Goal: Information Seeking & Learning: Learn about a topic

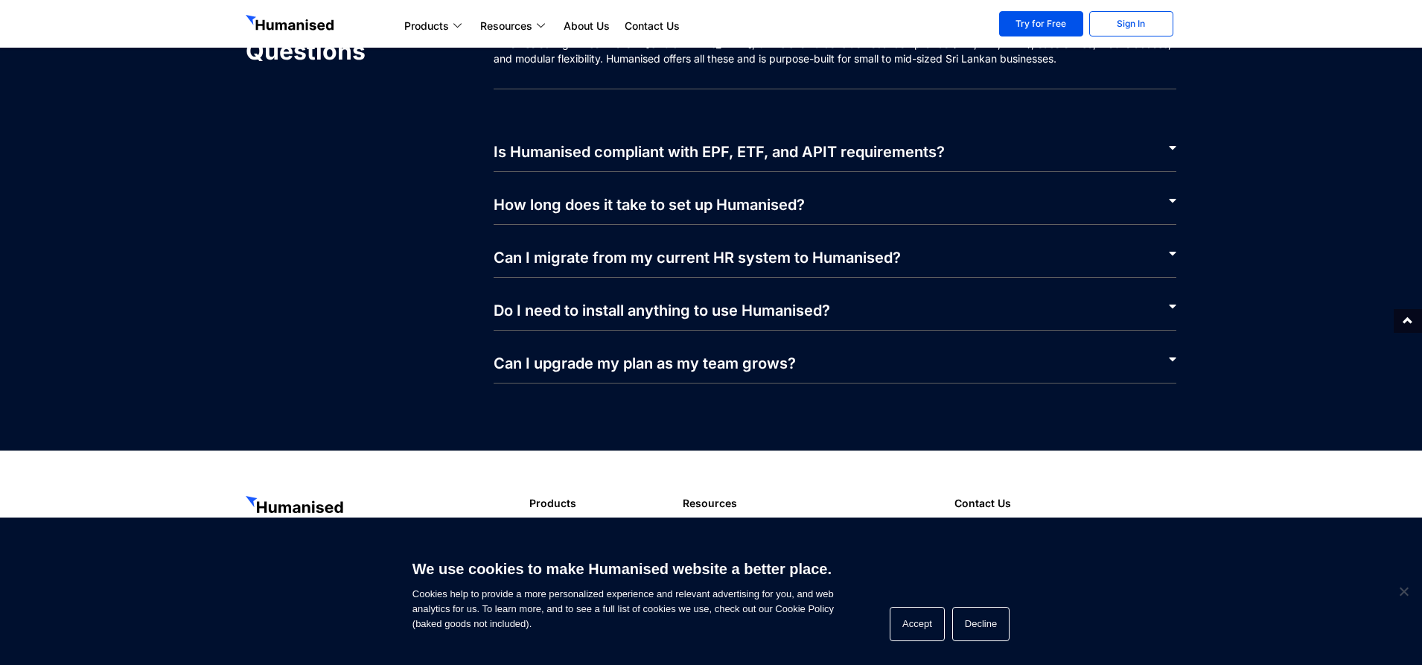
scroll to position [7099, 0]
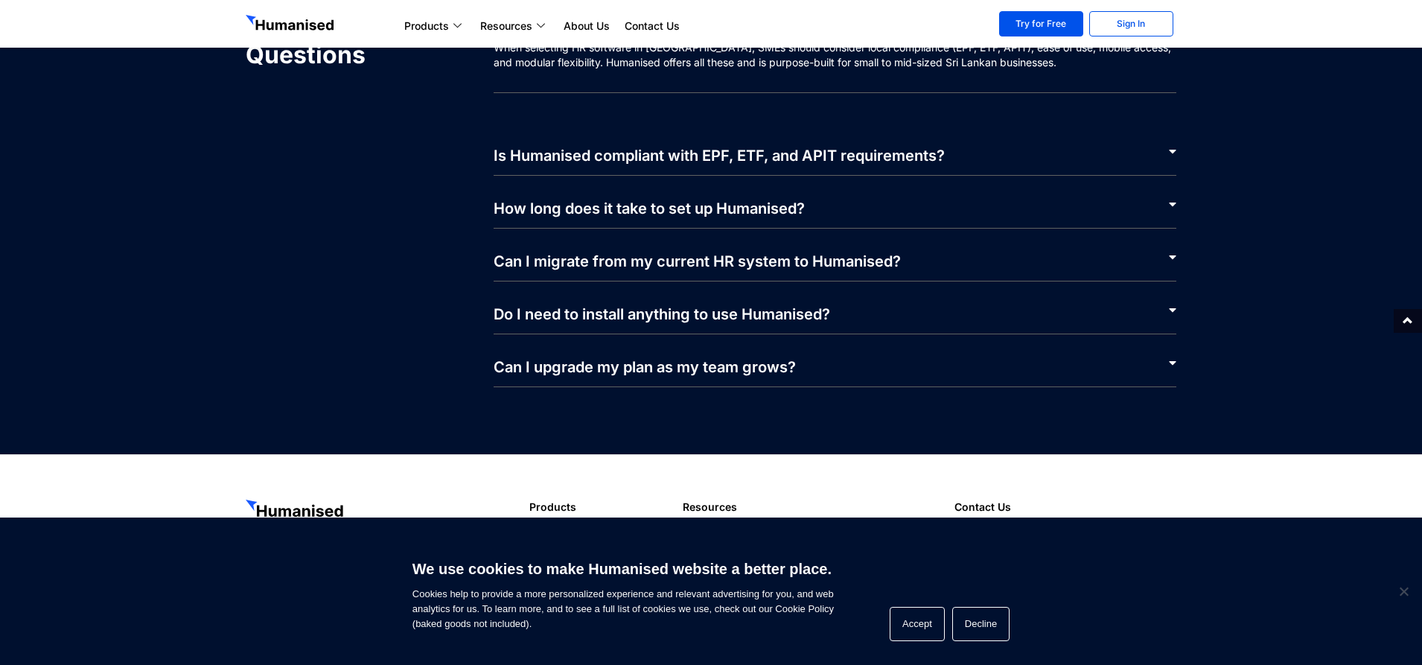
click at [593, 153] on link "Is Humanised compliant with EPF, ETF, and APIT requirements?" at bounding box center [719, 156] width 451 height 18
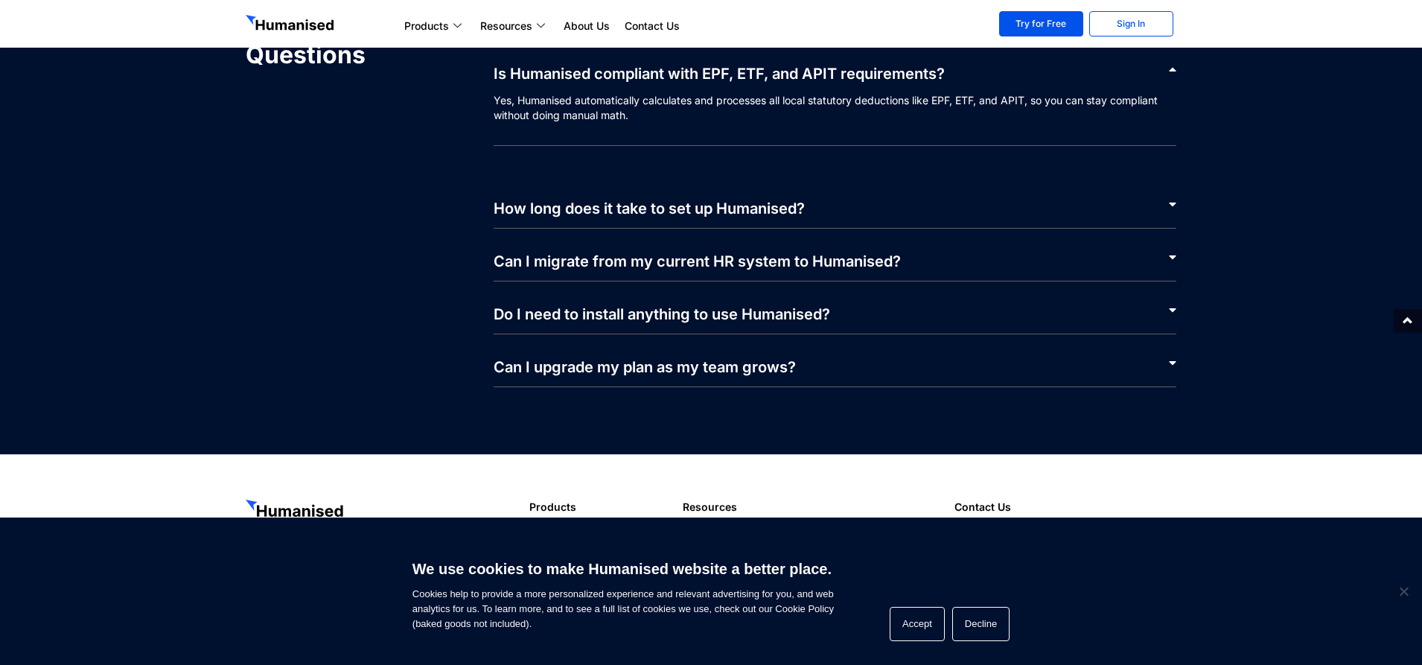
click at [597, 211] on link "How long does it take to set up Humanised?" at bounding box center [649, 209] width 311 height 18
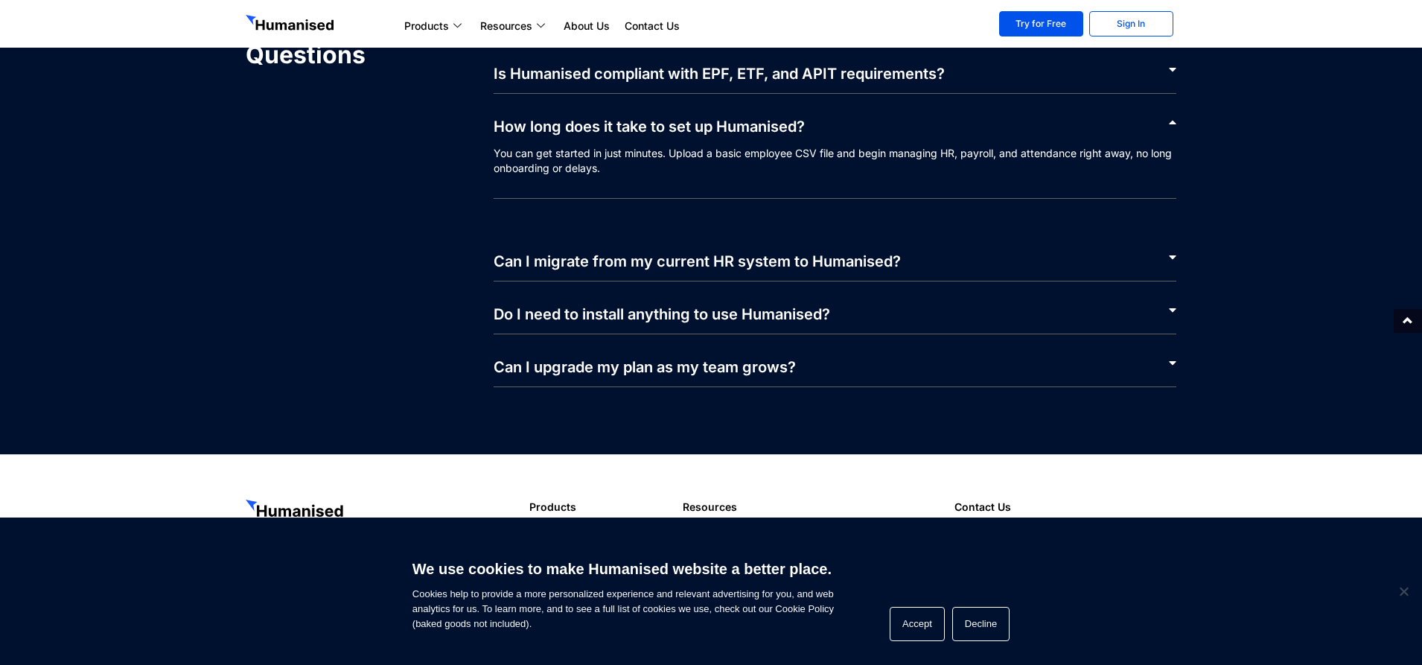
click at [605, 258] on link "Can I migrate from my current HR system to Humanised?" at bounding box center [697, 261] width 407 height 18
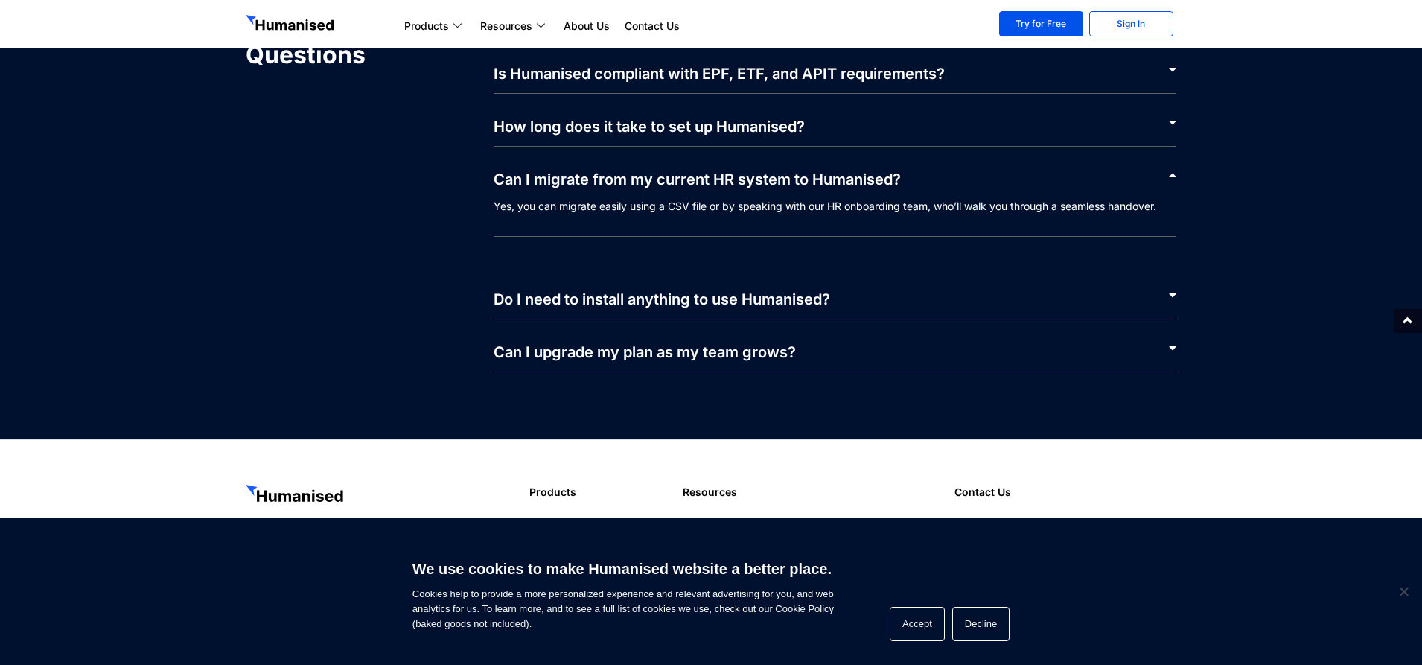
click at [609, 300] on link "Do I need to install anything to use Humanised?" at bounding box center [662, 299] width 336 height 18
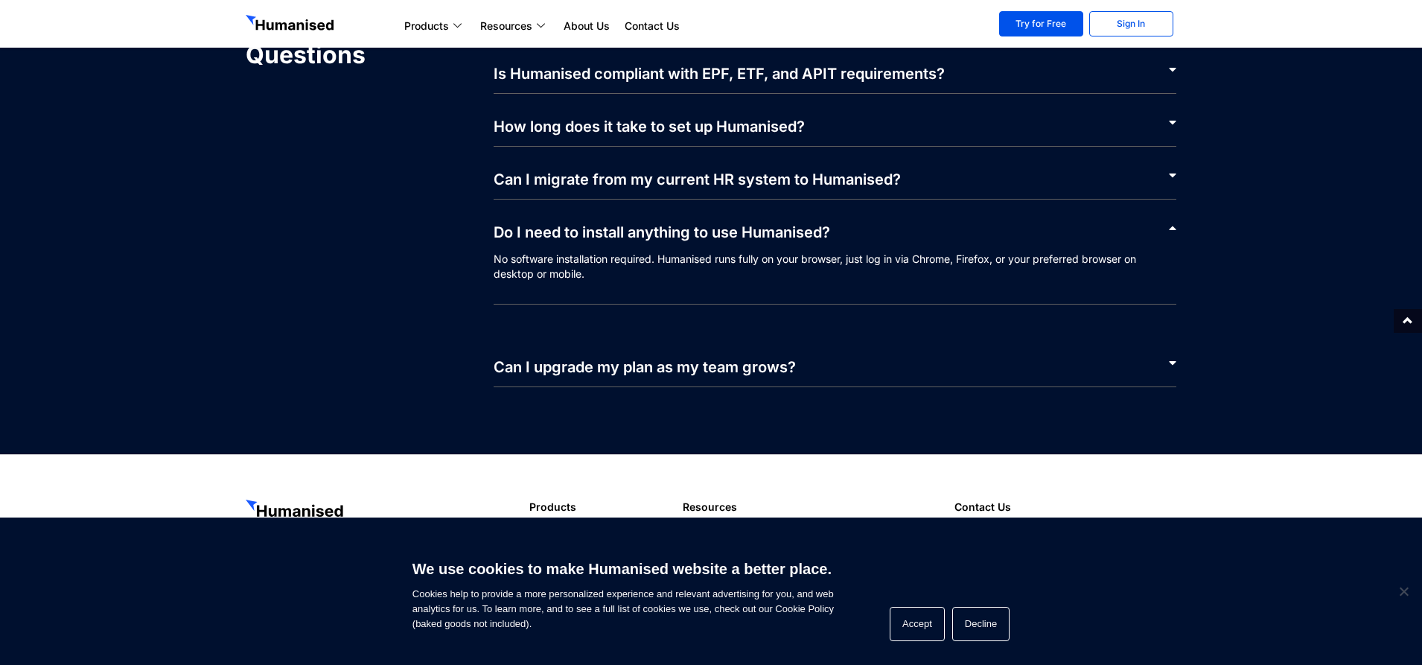
click at [620, 361] on link "Can I upgrade my plan as my team grows?" at bounding box center [645, 367] width 302 height 18
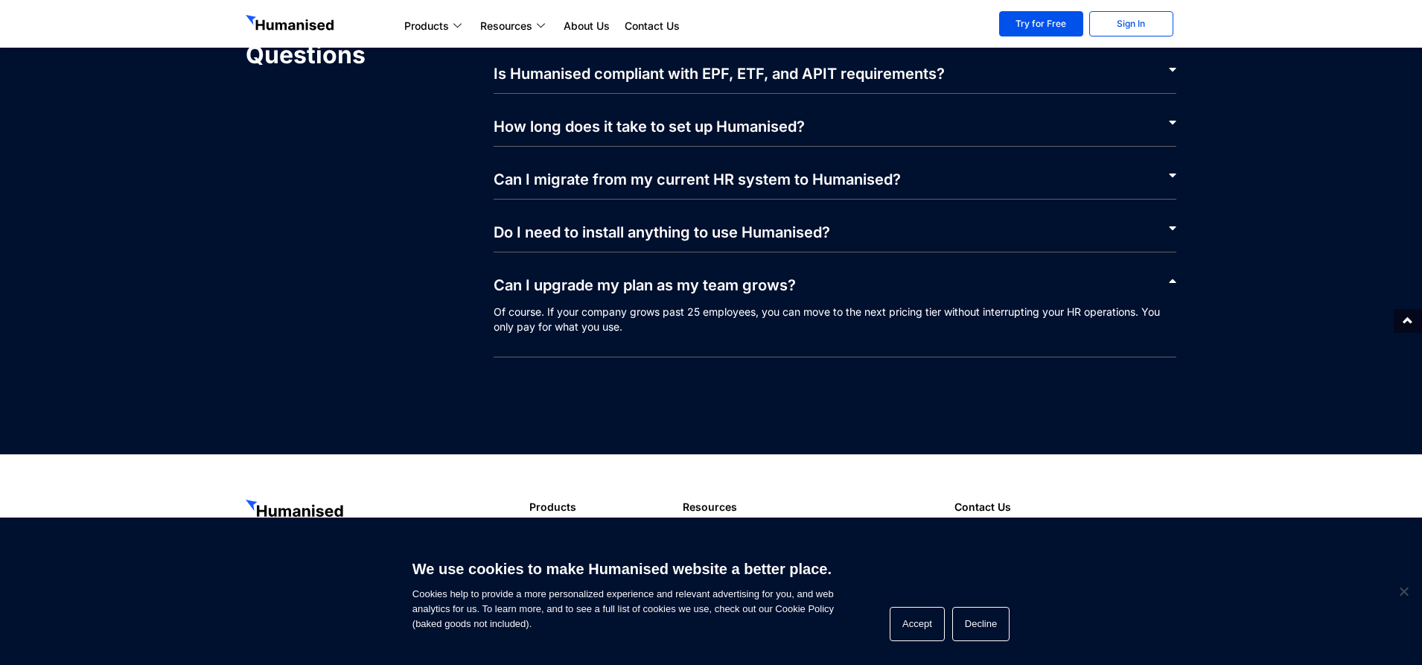
click at [716, 328] on p "Of course. If your company grows past 25 employees, you can move to the next pr…" at bounding box center [835, 330] width 683 height 53
click at [1170, 281] on icon at bounding box center [1172, 281] width 7 height 12
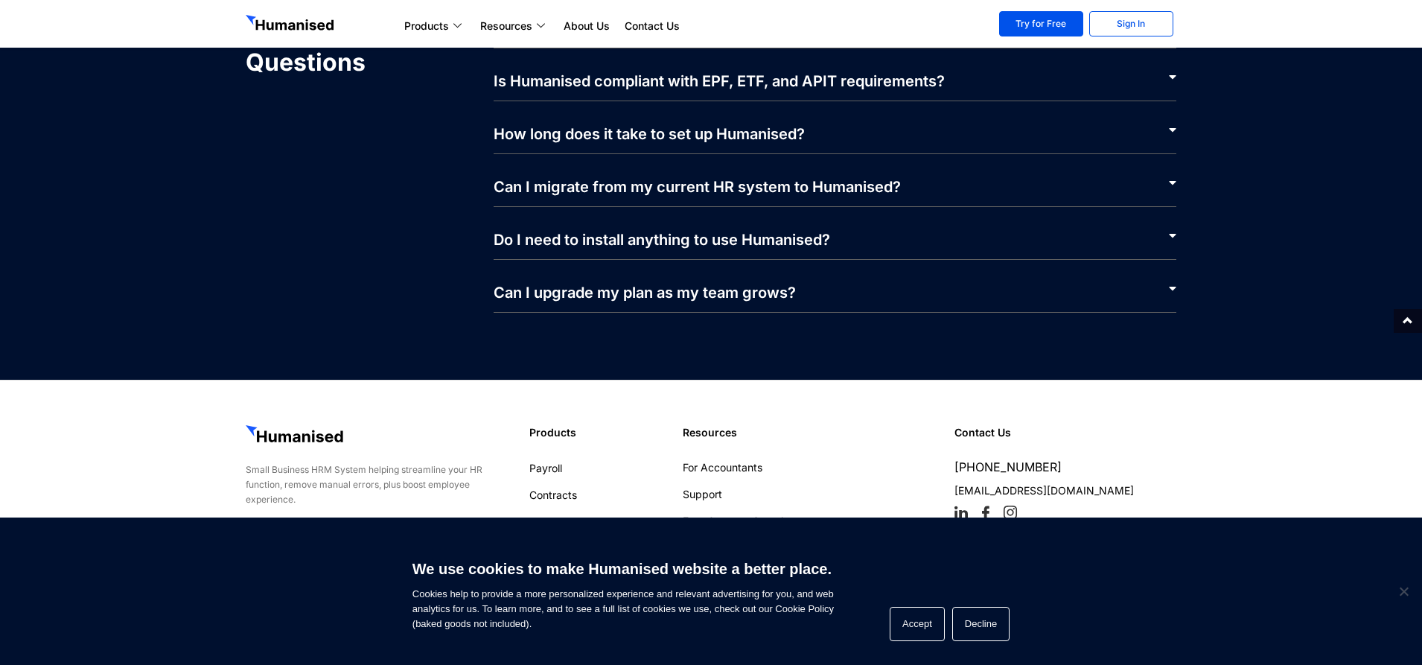
click at [1170, 281] on div "Can I upgrade my plan as my team grows?" at bounding box center [835, 286] width 683 height 53
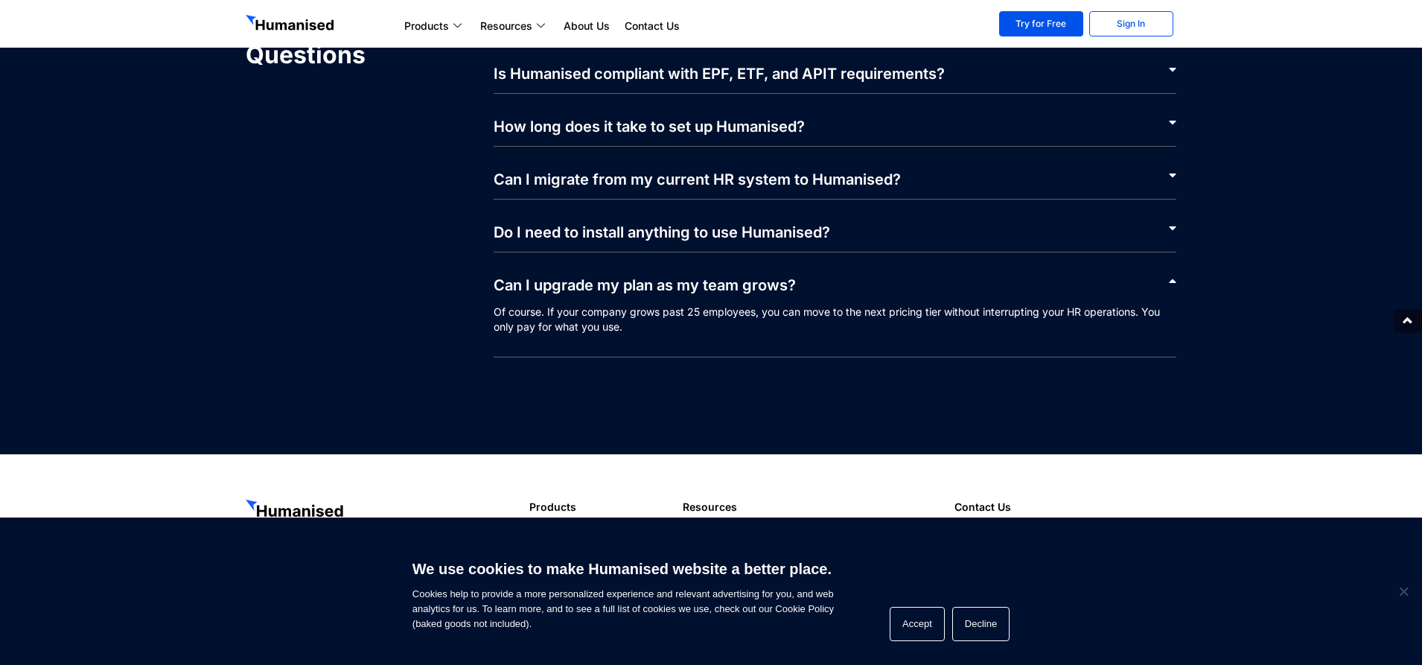
click at [1170, 282] on icon at bounding box center [1172, 281] width 7 height 12
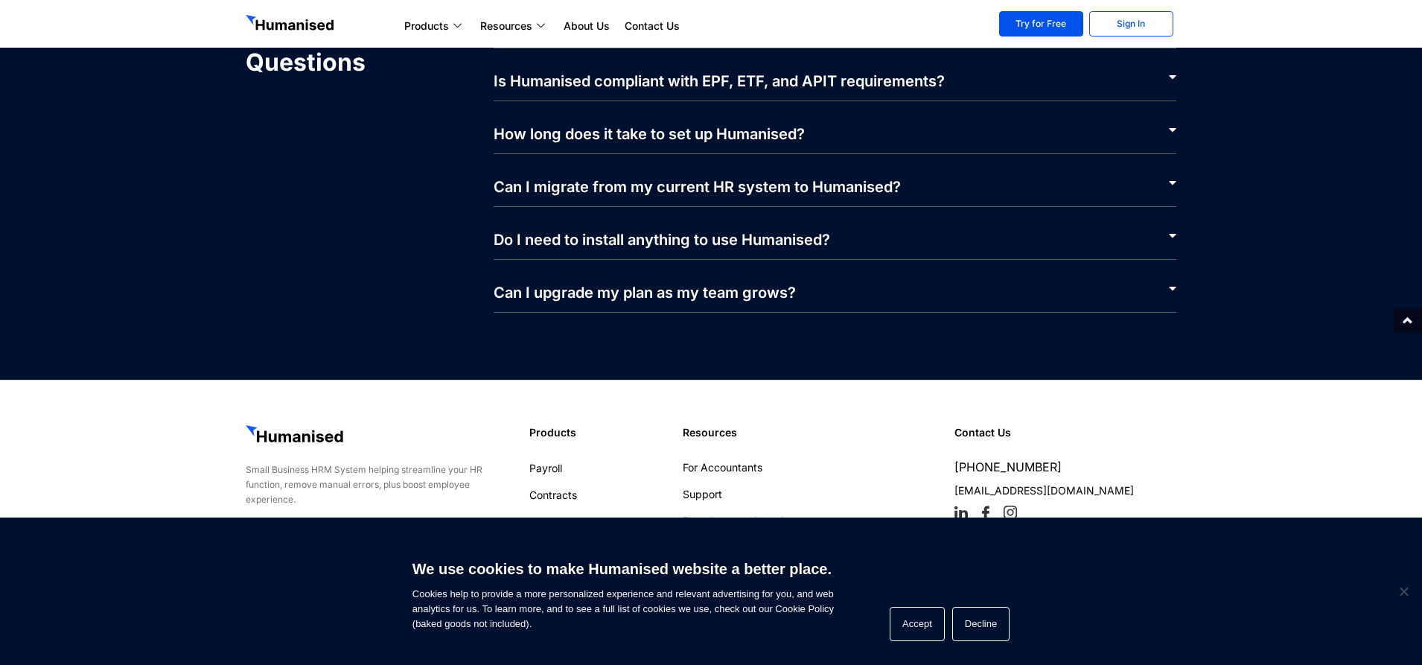
click at [1170, 282] on icon at bounding box center [1172, 288] width 7 height 12
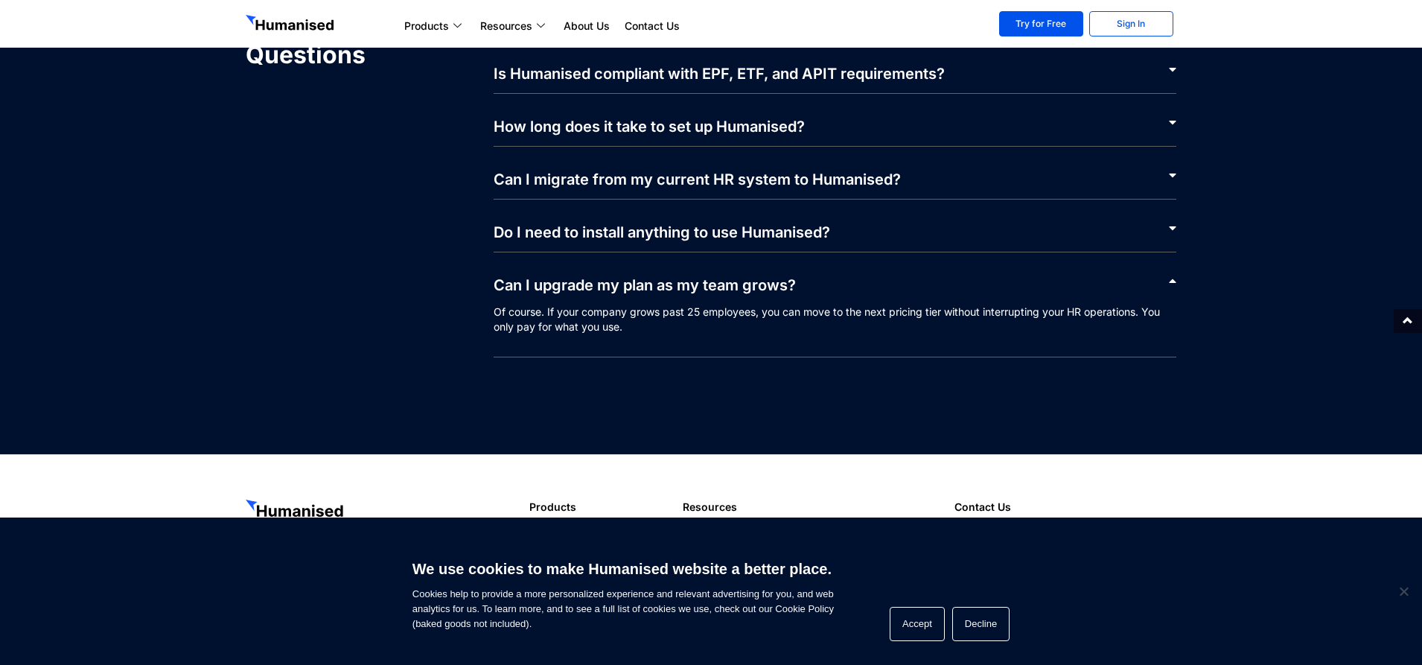
click at [893, 329] on p "Of course. If your company grows past 25 employees, you can move to the next pr…" at bounding box center [835, 330] width 683 height 53
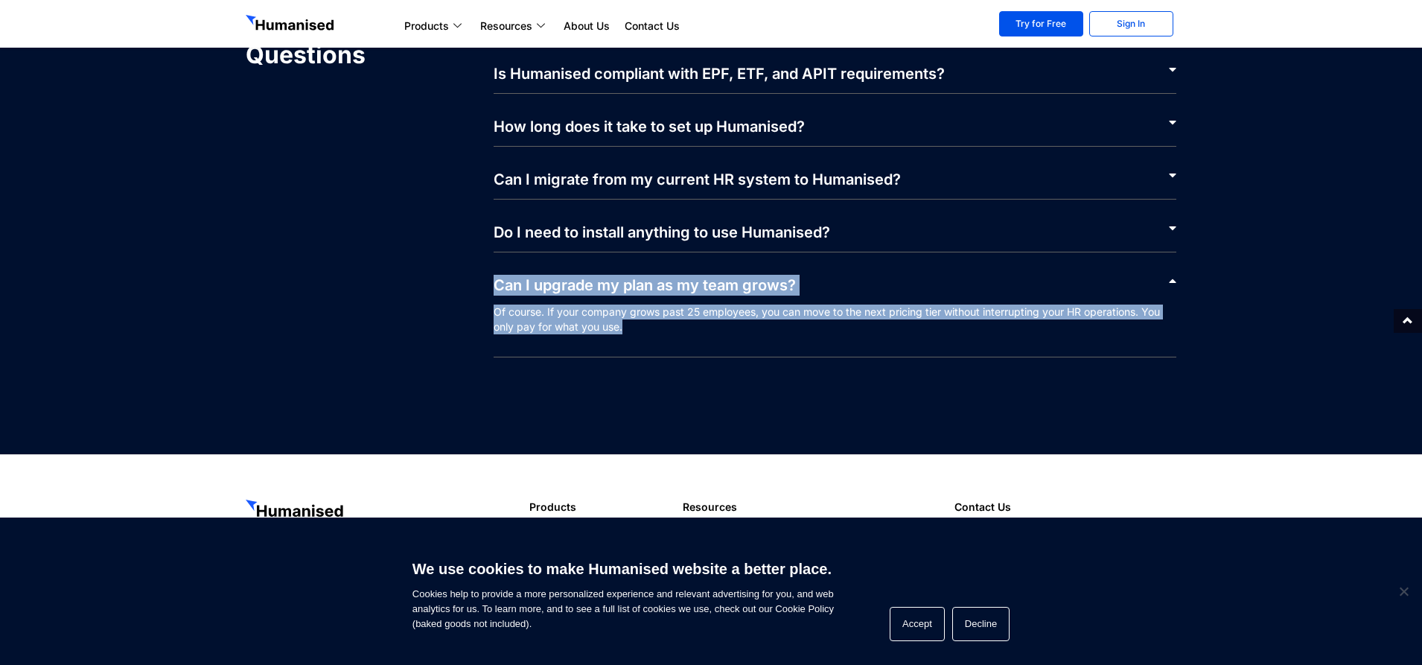
drag, startPoint x: 633, startPoint y: 324, endPoint x: 496, endPoint y: 284, distance: 142.7
click at [496, 284] on div "Can I upgrade my plan as my team grows? Of course. If your company grows past 2…" at bounding box center [835, 319] width 683 height 135
click at [499, 284] on link "Can I upgrade my plan as my team grows?" at bounding box center [645, 285] width 302 height 18
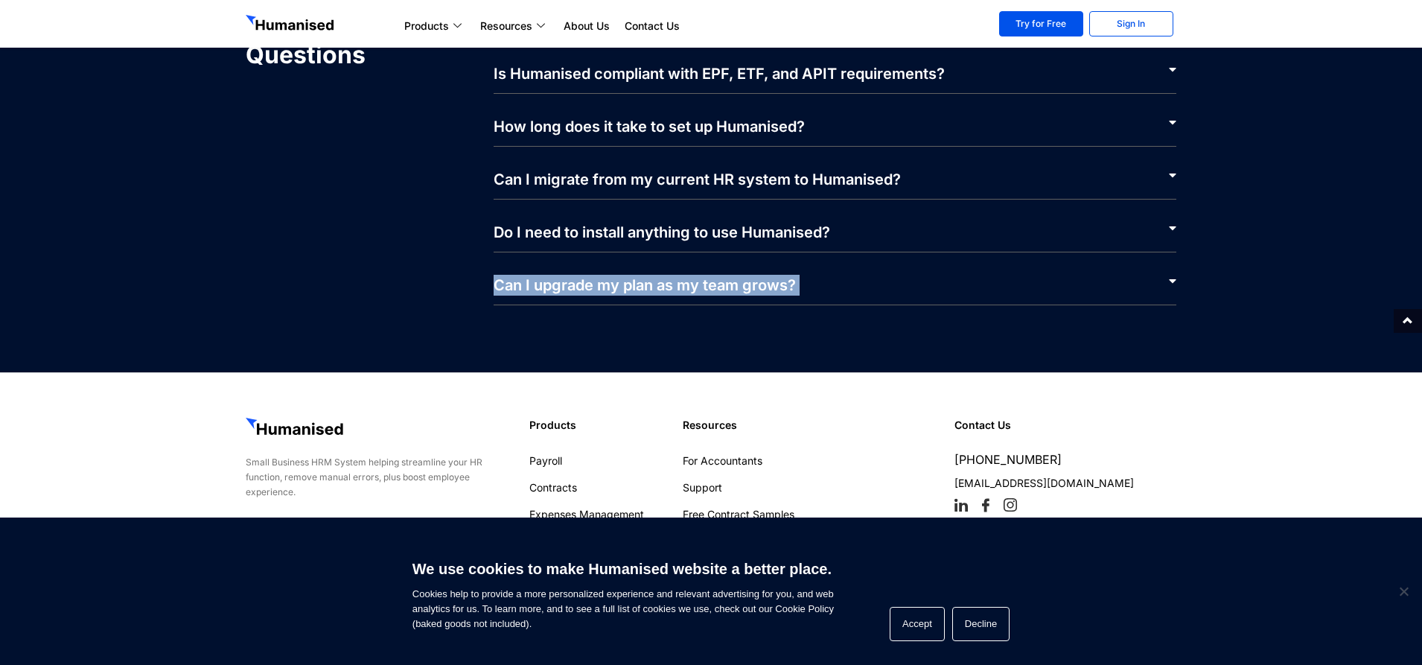
scroll to position [7091, 0]
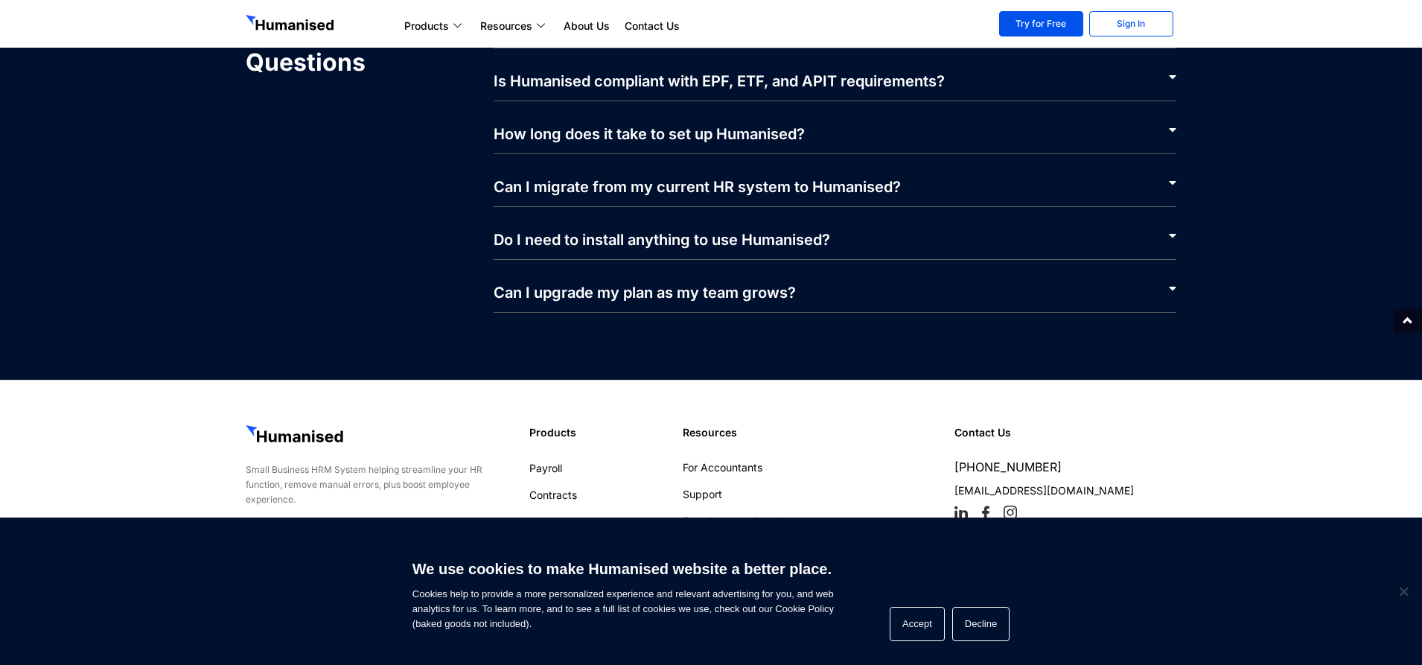
click at [1170, 288] on icon at bounding box center [1172, 288] width 7 height 12
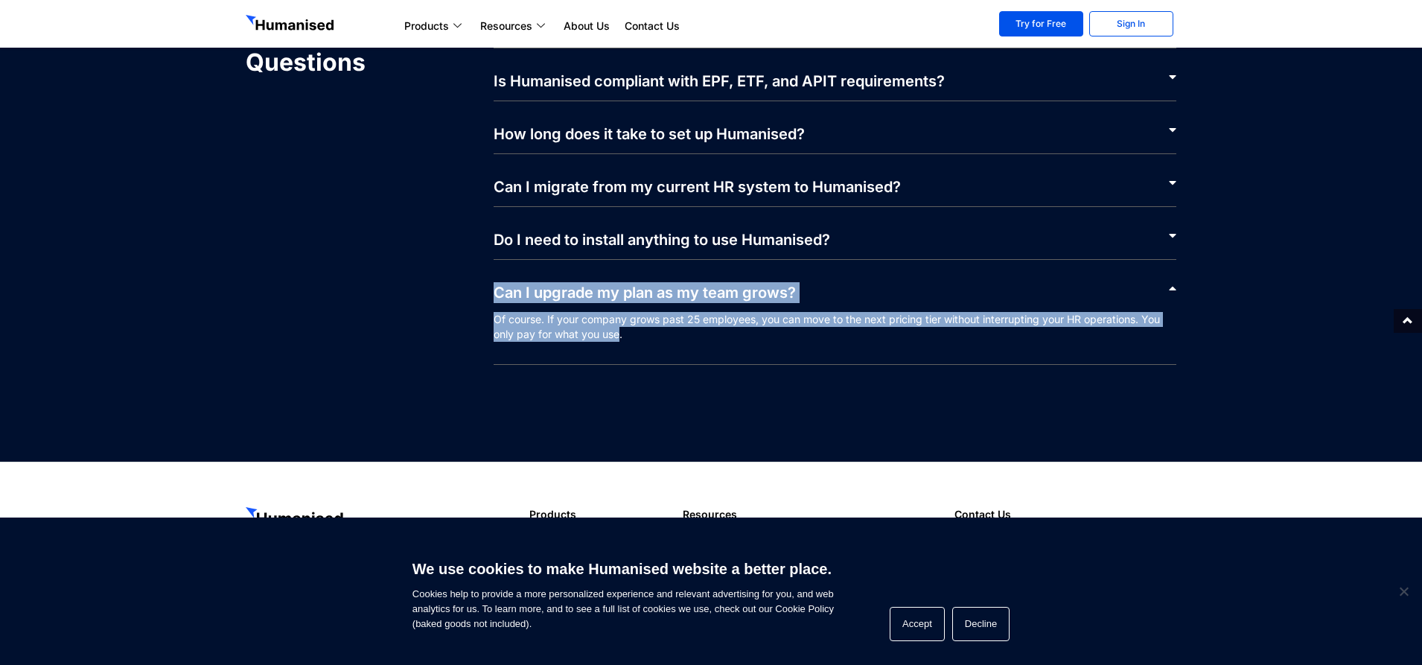
drag, startPoint x: 619, startPoint y: 334, endPoint x: 494, endPoint y: 295, distance: 131.1
click at [494, 295] on div "Can I upgrade my plan as my team grows? Of course. If your company grows past 2…" at bounding box center [835, 327] width 683 height 135
click at [494, 295] on link "Can I upgrade my plan as my team grows?" at bounding box center [645, 293] width 302 height 18
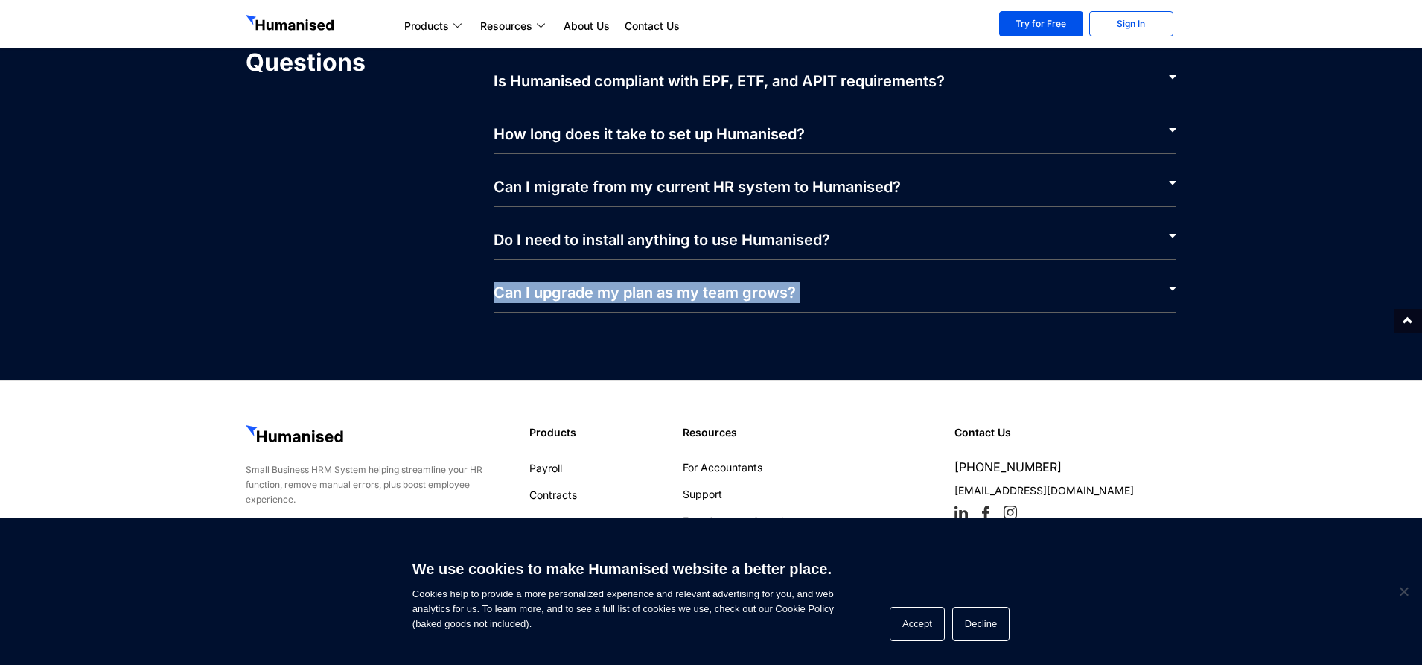
click at [499, 293] on link "Can I upgrade my plan as my team grows?" at bounding box center [645, 293] width 302 height 18
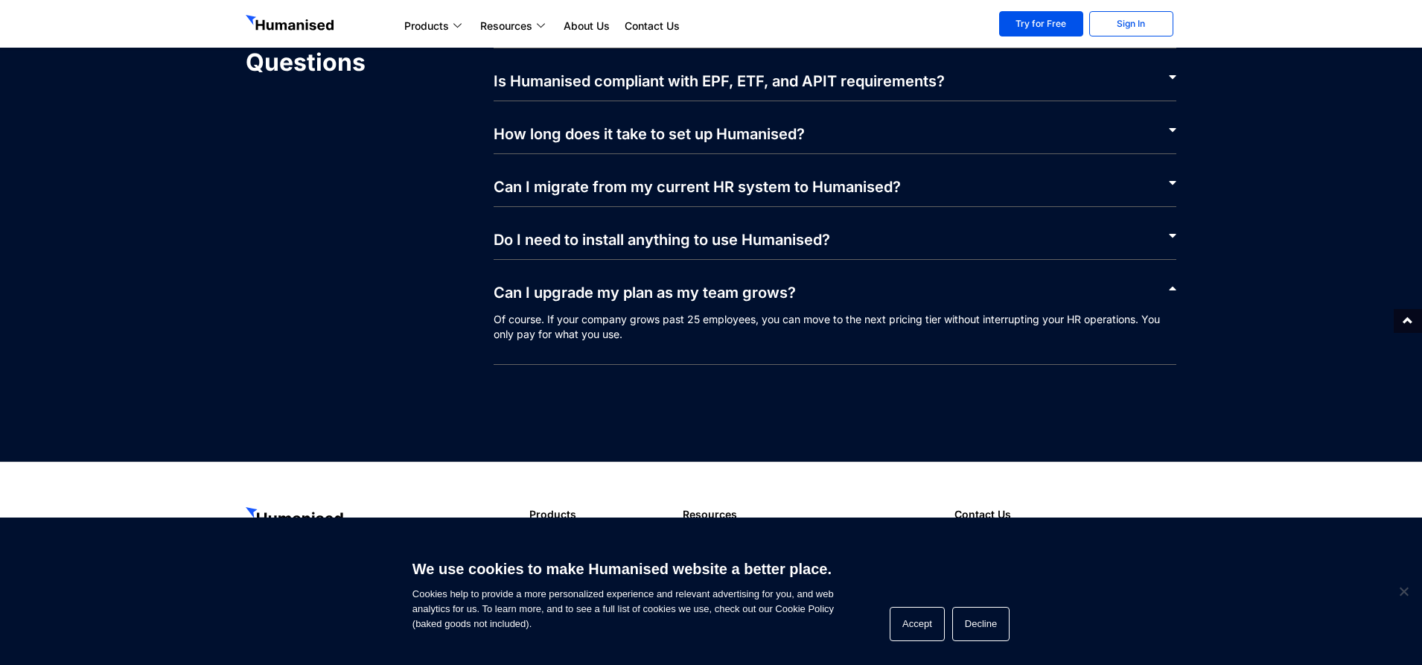
drag, startPoint x: 1120, startPoint y: 328, endPoint x: 1158, endPoint y: 310, distance: 41.6
click at [1119, 328] on p "Of course. If your company grows past 25 employees, you can move to the next pr…" at bounding box center [835, 338] width 683 height 53
click at [1170, 291] on icon at bounding box center [1172, 288] width 7 height 12
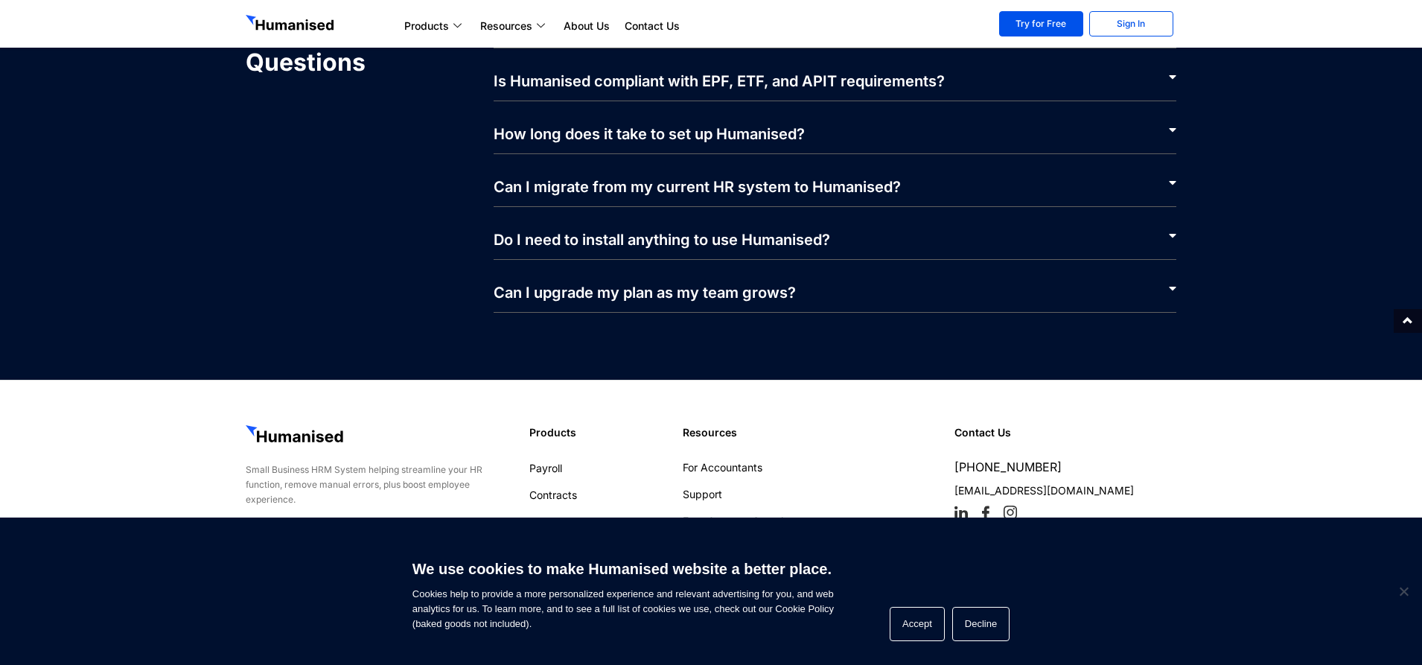
click at [1172, 288] on icon at bounding box center [1172, 288] width 7 height 12
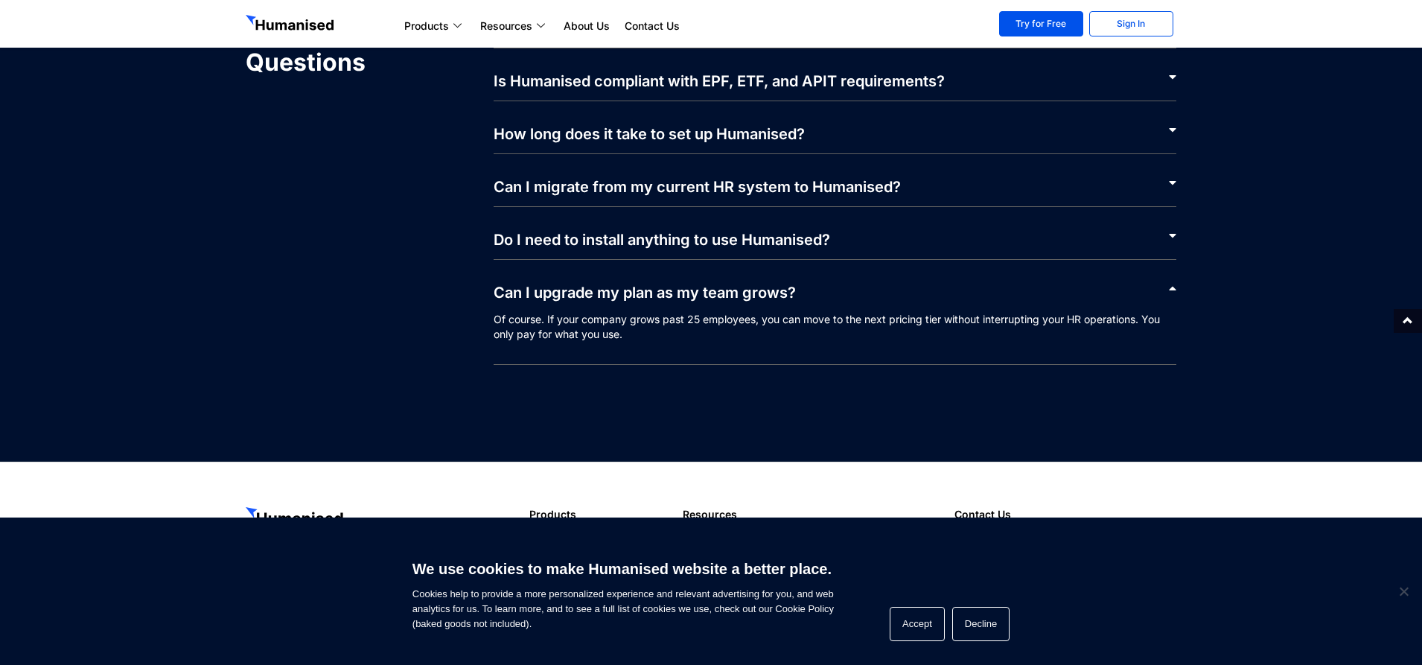
click at [1174, 290] on icon at bounding box center [1172, 288] width 7 height 12
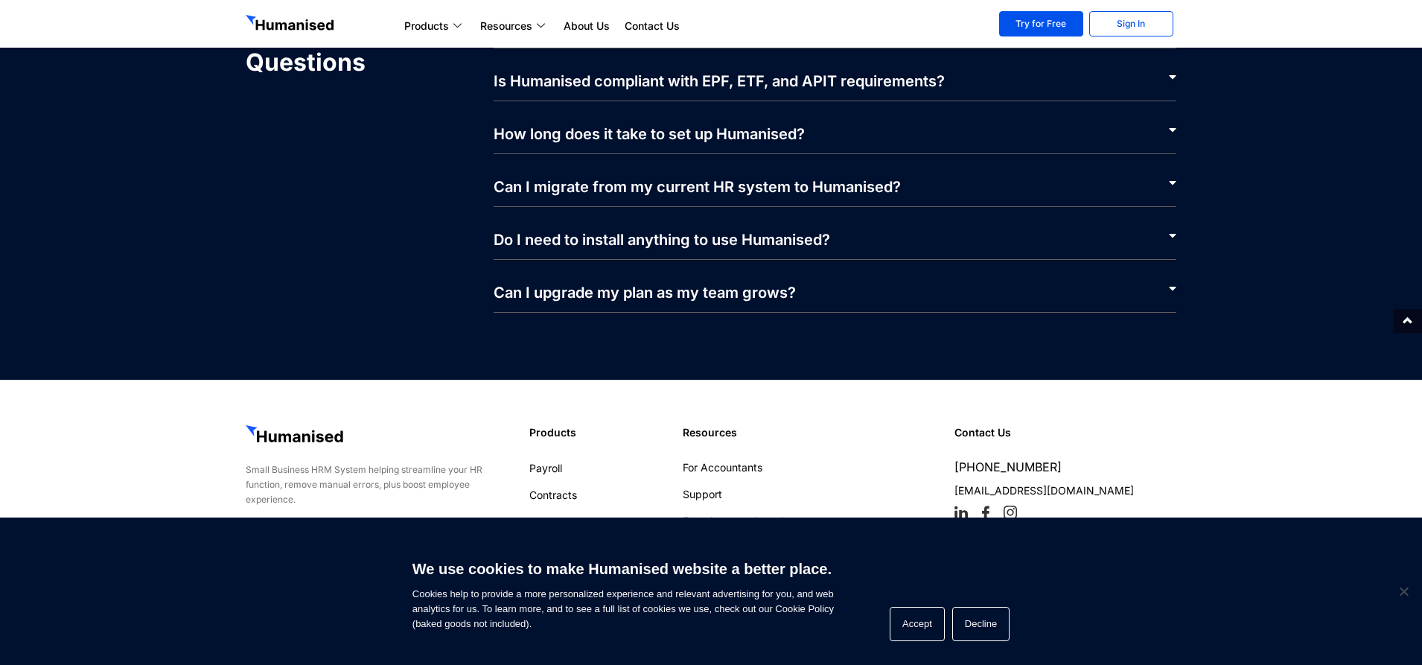
click at [1174, 290] on icon at bounding box center [1172, 288] width 7 height 12
